Goal: Browse casually

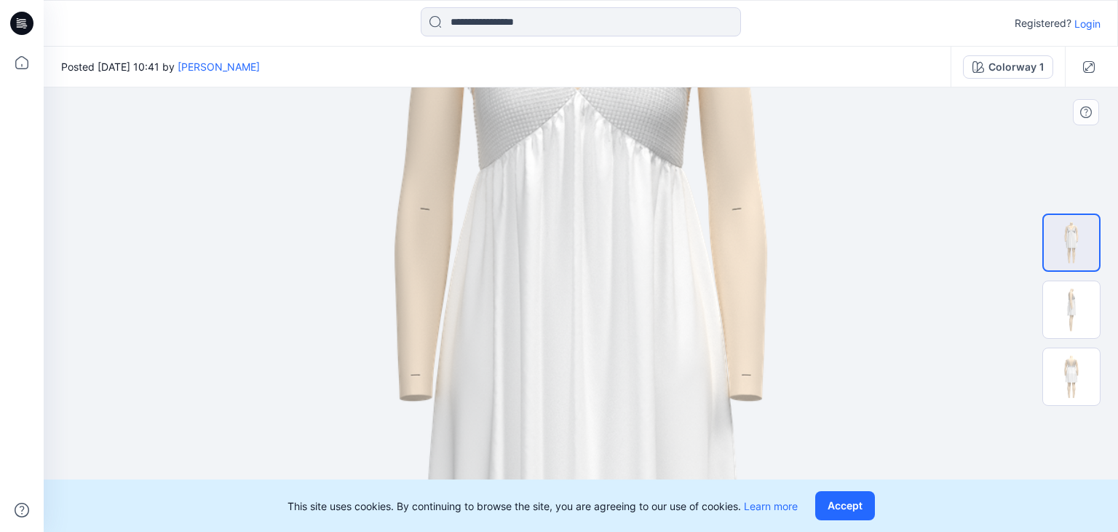
drag, startPoint x: 934, startPoint y: 307, endPoint x: 939, endPoint y: 465, distance: 158.1
click at [939, 465] on img at bounding box center [581, 429] width 1071 height 1515
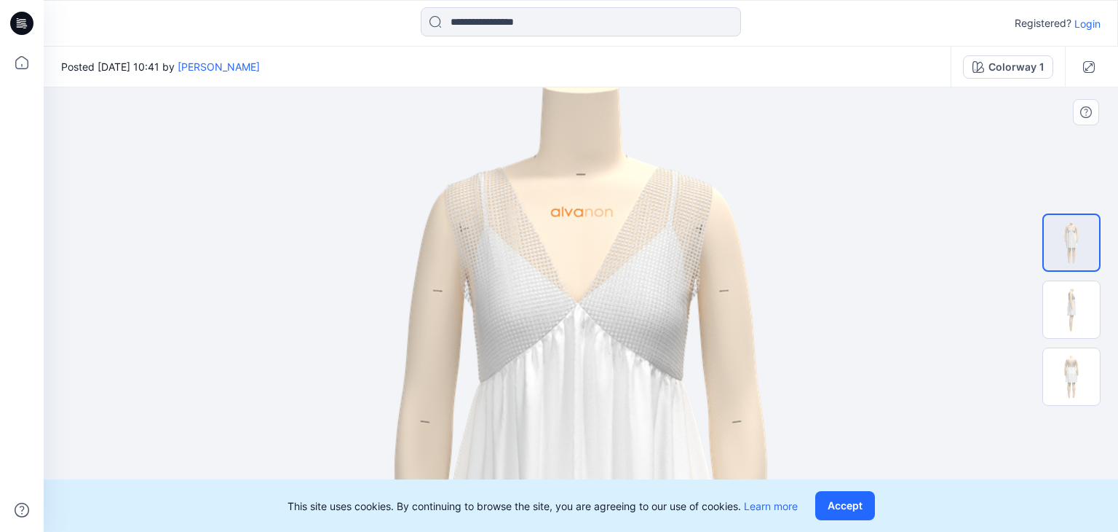
drag, startPoint x: 907, startPoint y: 243, endPoint x: 923, endPoint y: 376, distance: 134.2
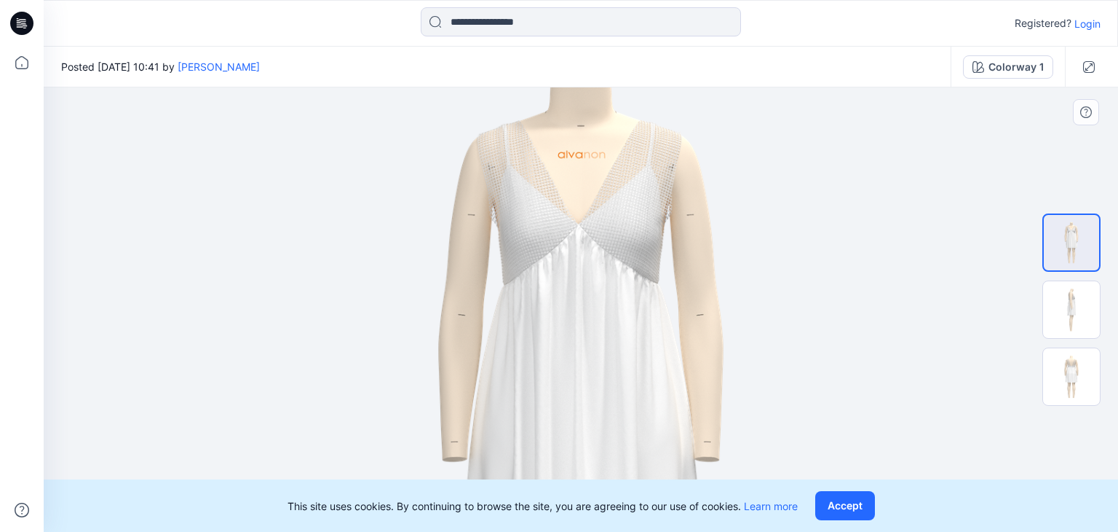
drag, startPoint x: 741, startPoint y: 191, endPoint x: 734, endPoint y: 385, distance: 194.6
click at [733, 390] on img at bounding box center [581, 484] width 818 height 1158
